Goal: Information Seeking & Learning: Learn about a topic

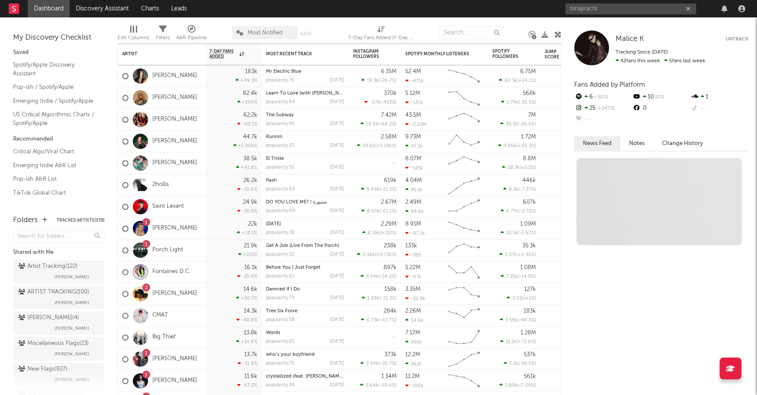
click at [621, 7] on input "ninajirachi" at bounding box center [631, 8] width 131 height 11
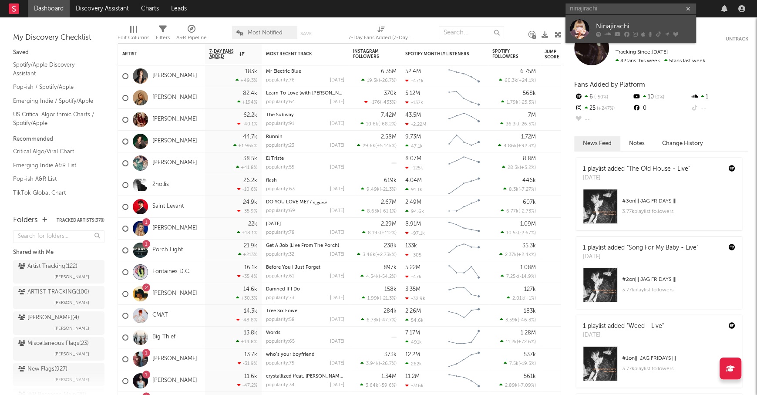
type input "ninajirachi"
click at [625, 23] on div "Ninajirachi" at bounding box center [644, 26] width 96 height 10
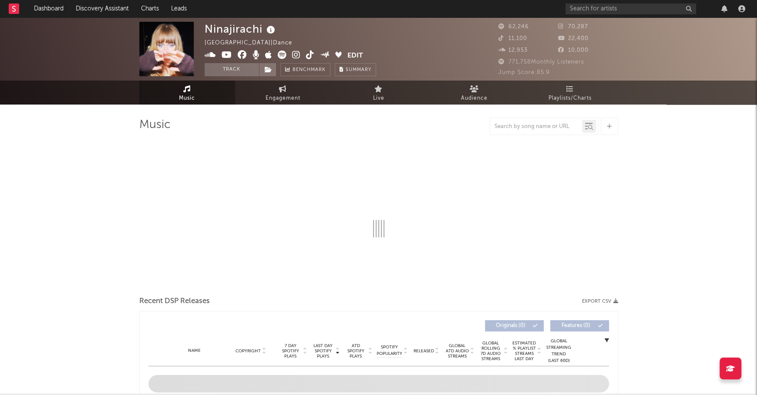
select select "6m"
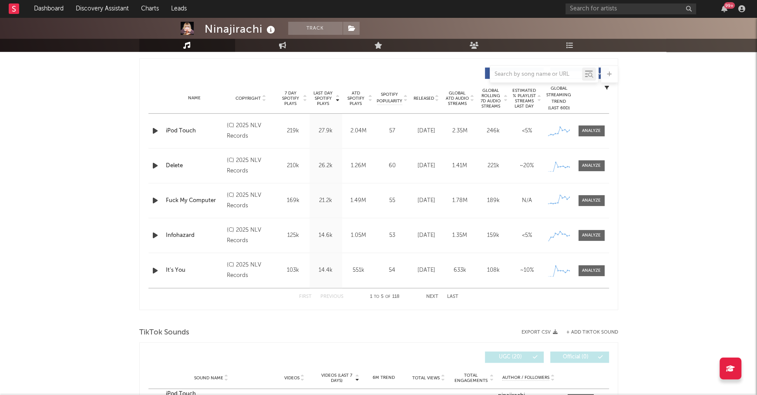
scroll to position [316, 0]
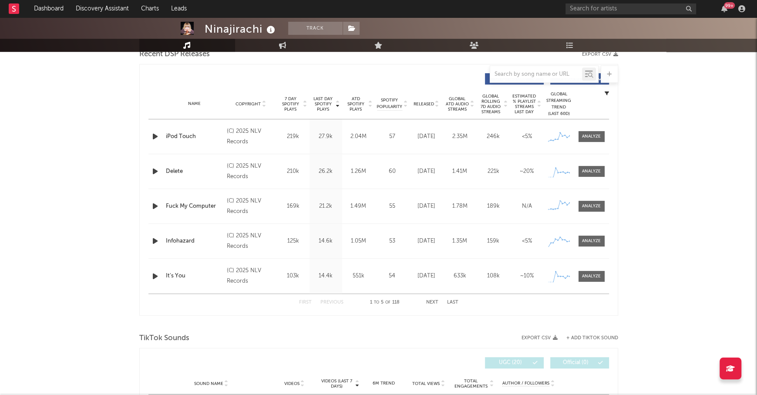
click at [324, 101] on span "Last Day Spotify Plays" at bounding box center [323, 104] width 23 height 16
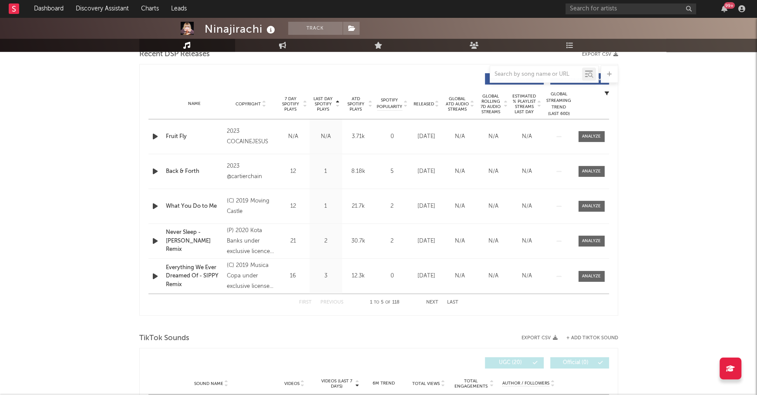
click at [324, 101] on span "Last Day Spotify Plays" at bounding box center [323, 104] width 23 height 16
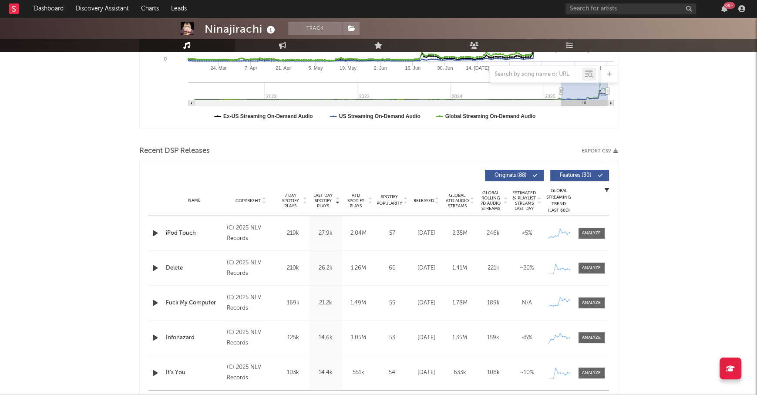
scroll to position [0, 0]
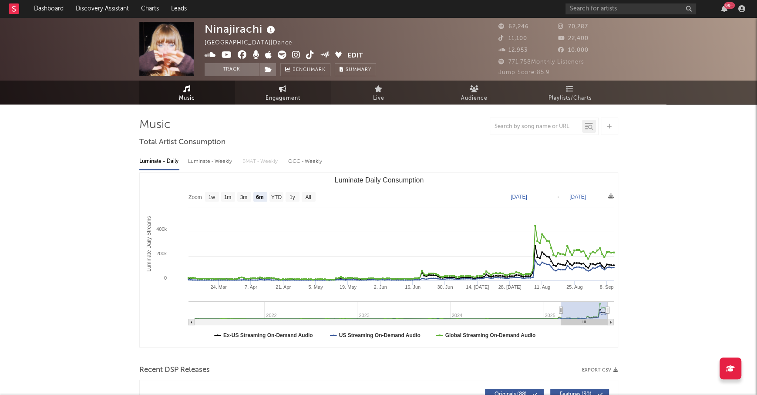
click at [276, 97] on span "Engagement" at bounding box center [283, 98] width 35 height 10
select select "1w"
